Goal: Entertainment & Leisure: Consume media (video, audio)

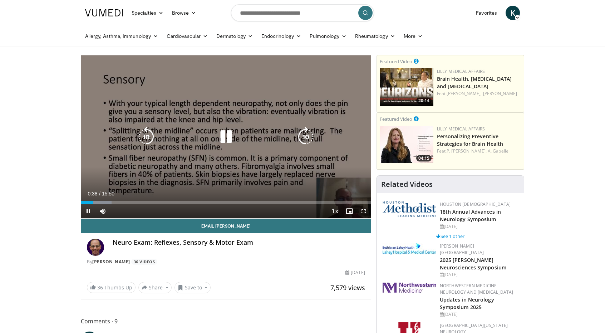
click at [219, 122] on div "10 seconds Tap to unmute" at bounding box center [226, 136] width 290 height 163
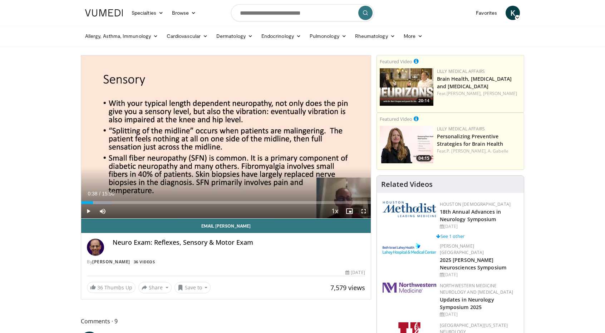
click at [219, 122] on div "10 seconds Tap to unmute" at bounding box center [226, 136] width 290 height 163
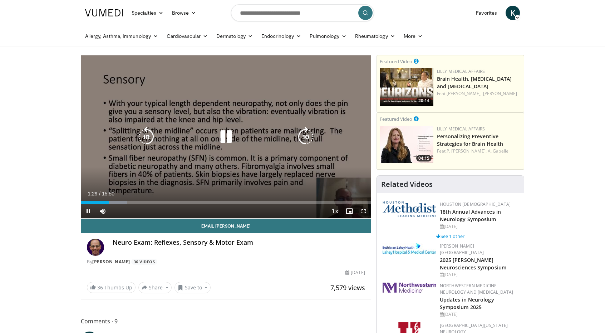
click at [153, 134] on icon "Video Player" at bounding box center [146, 137] width 20 height 20
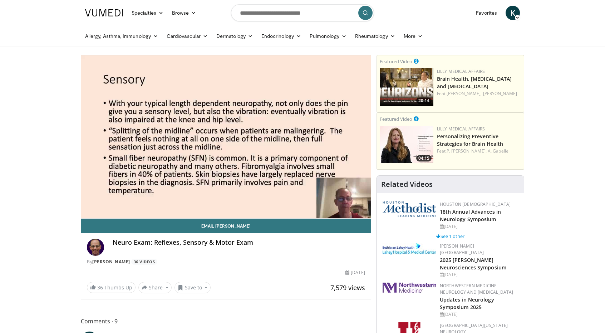
click at [153, 134] on div "10 seconds Tap to unmute" at bounding box center [226, 136] width 290 height 163
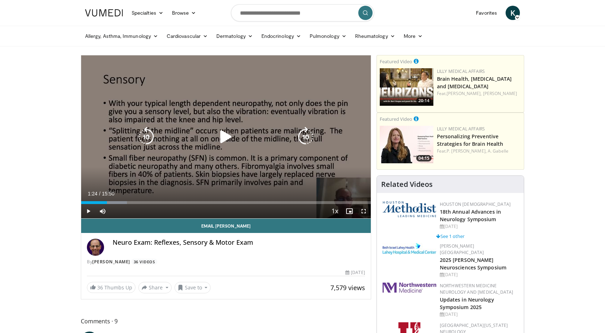
click at [153, 134] on icon "Video Player" at bounding box center [146, 137] width 20 height 20
click at [224, 132] on icon "Video Player" at bounding box center [226, 137] width 20 height 20
click at [147, 142] on icon "Video Player" at bounding box center [146, 137] width 20 height 20
click at [232, 135] on icon "Video Player" at bounding box center [226, 137] width 20 height 20
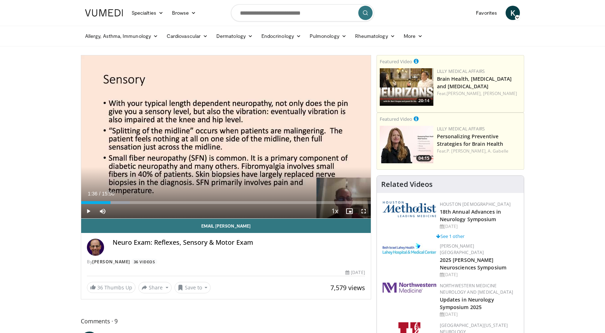
click at [232, 135] on div "20 seconds Tap to unmute" at bounding box center [226, 136] width 290 height 163
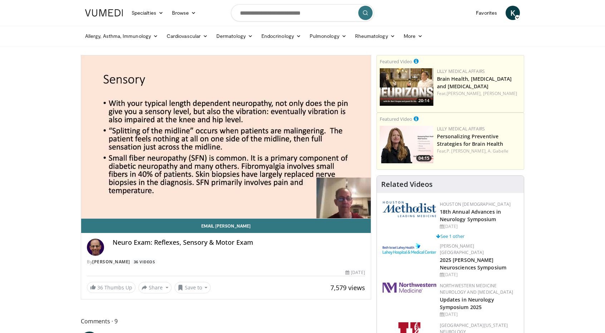
click at [232, 135] on div "20 seconds Tap to unmute" at bounding box center [226, 136] width 290 height 163
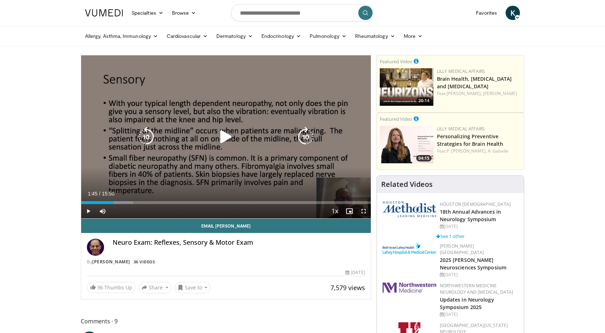
click at [214, 144] on div "20 seconds Tap to unmute" at bounding box center [226, 136] width 290 height 163
click at [155, 140] on icon "Video Player" at bounding box center [146, 137] width 20 height 20
click at [149, 137] on icon "Video Player" at bounding box center [146, 137] width 20 height 20
click at [310, 141] on icon "Video Player" at bounding box center [306, 137] width 20 height 20
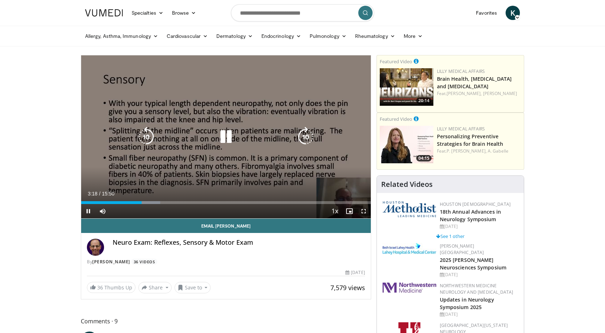
click at [226, 141] on icon "Video Player" at bounding box center [226, 137] width 20 height 20
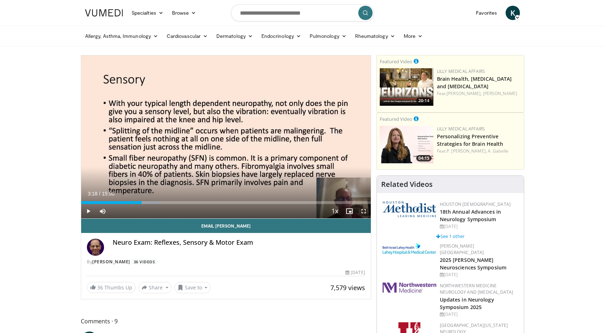
click at [226, 141] on div "10 seconds Tap to unmute" at bounding box center [226, 136] width 290 height 163
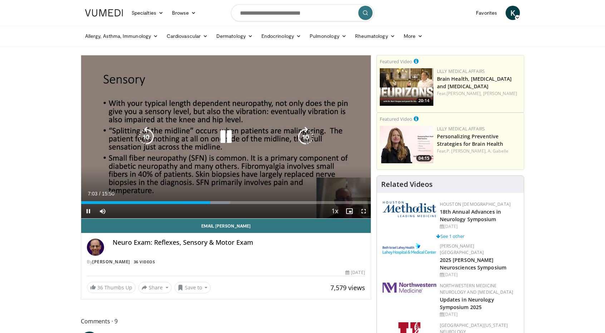
click at [142, 138] on icon "Video Player" at bounding box center [146, 137] width 20 height 20
click at [225, 141] on icon "Video Player" at bounding box center [226, 137] width 20 height 20
click at [224, 136] on icon "Video Player" at bounding box center [226, 137] width 20 height 20
click at [225, 127] on icon "Video Player" at bounding box center [226, 137] width 20 height 20
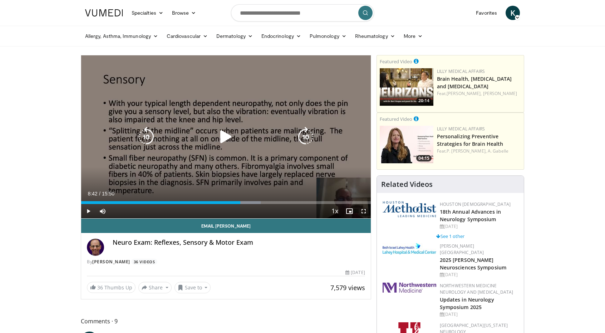
click at [225, 131] on icon "Video Player" at bounding box center [226, 137] width 20 height 20
click at [235, 138] on icon "Video Player" at bounding box center [226, 137] width 20 height 20
click at [246, 128] on div "20 seconds Tap to unmute" at bounding box center [226, 136] width 290 height 163
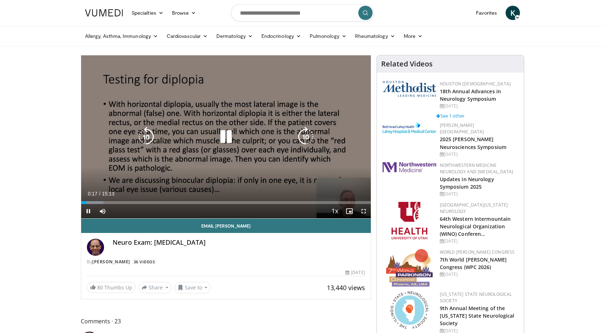
click at [227, 133] on icon "Video Player" at bounding box center [226, 137] width 20 height 20
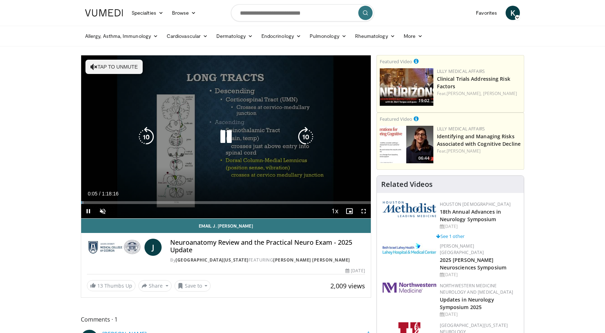
click at [117, 64] on button "Tap to unmute" at bounding box center [113, 67] width 57 height 14
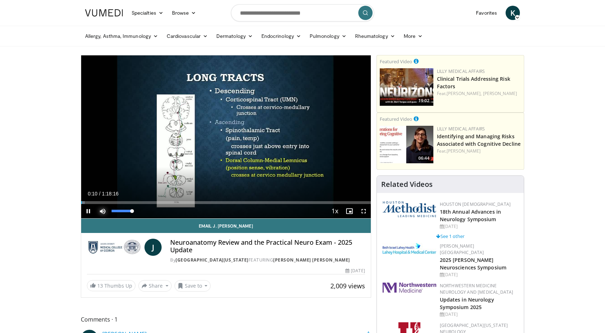
click at [103, 210] on span "Video Player" at bounding box center [102, 211] width 14 height 14
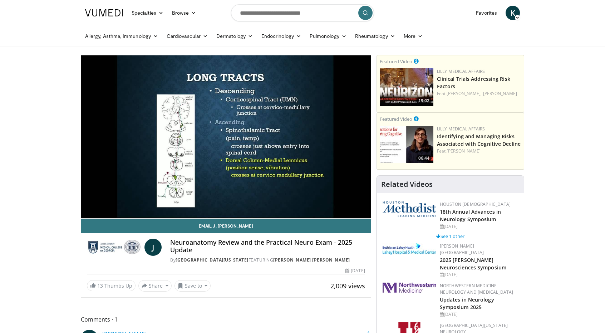
click at [103, 210] on video-js "**********" at bounding box center [226, 136] width 290 height 163
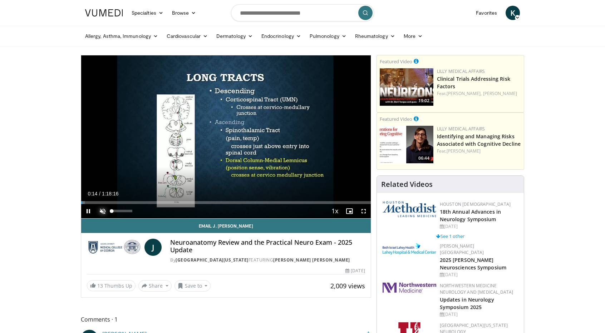
click at [104, 211] on span "Video Player" at bounding box center [102, 211] width 14 height 14
drag, startPoint x: 131, startPoint y: 211, endPoint x: 142, endPoint y: 212, distance: 11.2
click at [142, 212] on video-js "**********" at bounding box center [226, 136] width 290 height 163
click at [138, 212] on div "Current Time 0:36 / Duration 1:18:16 Pause Skip Backward Skip Forward Mute 93% …" at bounding box center [226, 211] width 290 height 14
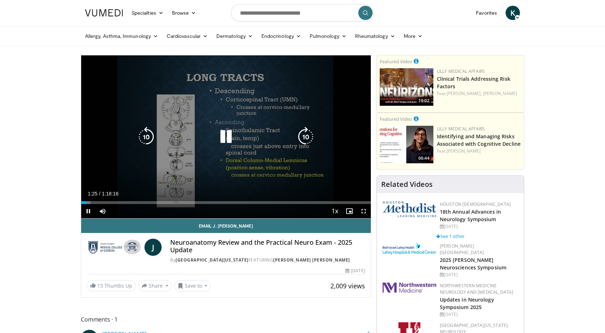
click at [231, 142] on icon "Video Player" at bounding box center [226, 137] width 20 height 20
